Goal: Information Seeking & Learning: Learn about a topic

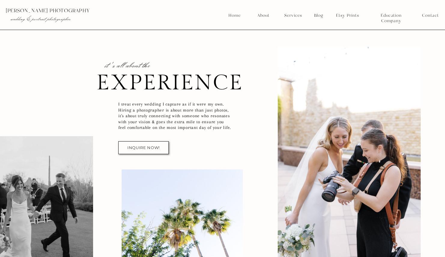
click at [350, 178] on div at bounding box center [349, 165] width 143 height 237
click at [266, 16] on nav "About" at bounding box center [262, 15] width 15 height 5
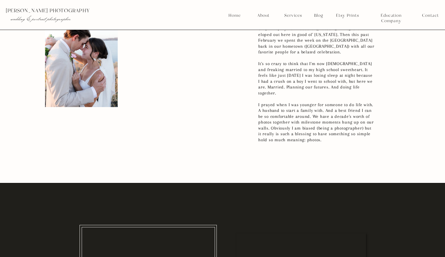
scroll to position [661, 0]
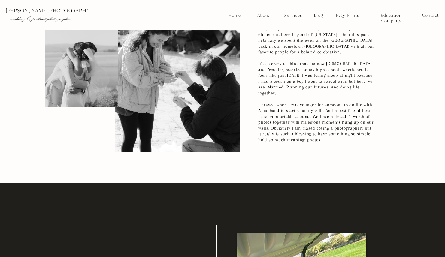
click at [296, 16] on nav "Services" at bounding box center [293, 15] width 22 height 5
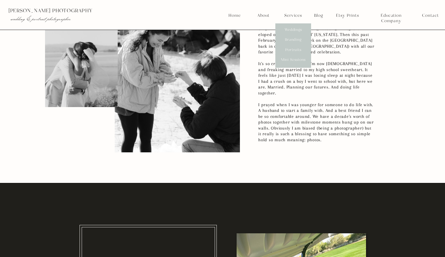
click at [293, 29] on nav "Weddings" at bounding box center [293, 29] width 22 height 5
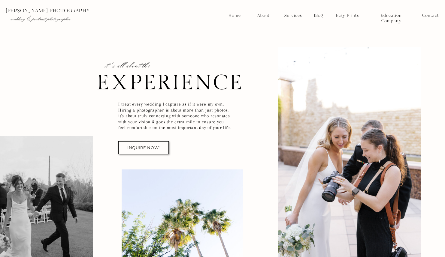
click at [318, 15] on nav "Blog" at bounding box center [318, 15] width 13 height 5
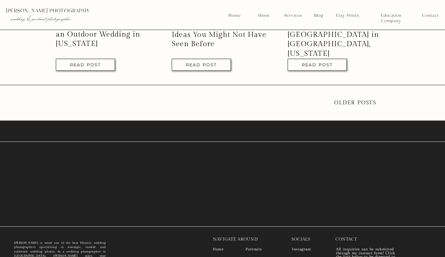
scroll to position [1308, 0]
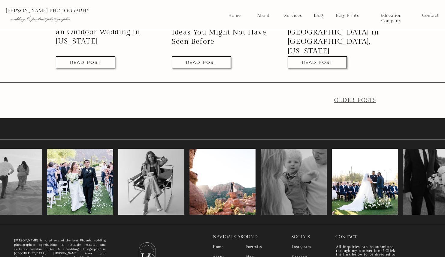
click at [360, 103] on link "older Posts" at bounding box center [355, 100] width 42 height 6
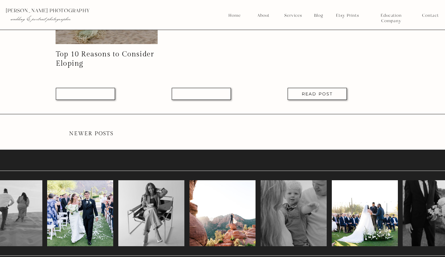
scroll to position [1153, 0]
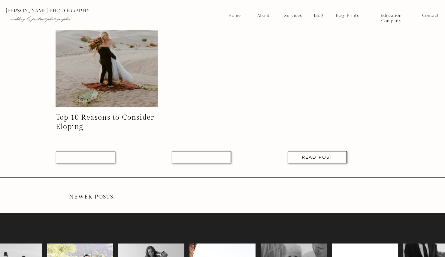
scroll to position [1244, 0]
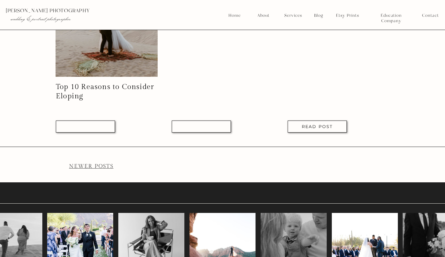
click at [94, 167] on link "Newer Posts" at bounding box center [91, 166] width 44 height 6
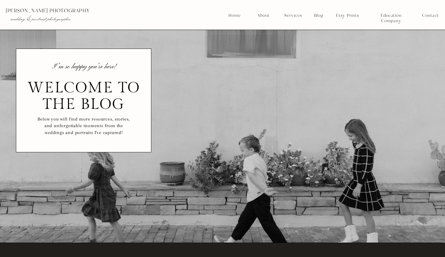
click at [226, 16] on div at bounding box center [224, 15] width 449 height 30
